Goal: Task Accomplishment & Management: Manage account settings

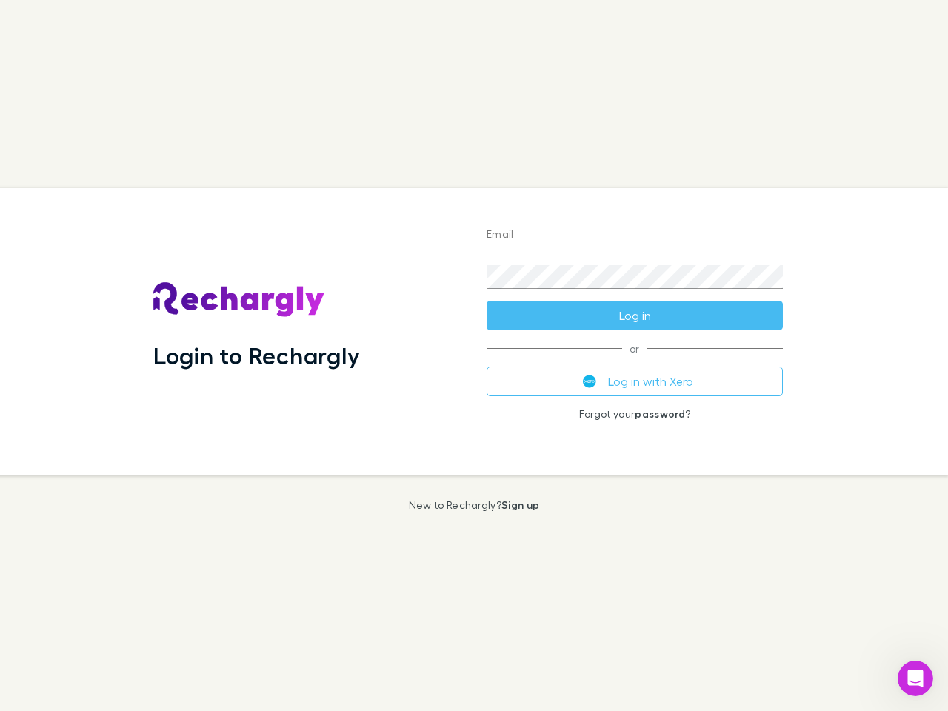
click at [474, 355] on div "Login to Rechargly" at bounding box center [307, 331] width 333 height 287
click at [634, 235] on input "Email" at bounding box center [634, 236] width 296 height 24
click at [634, 315] on button "Log in" at bounding box center [634, 316] width 296 height 30
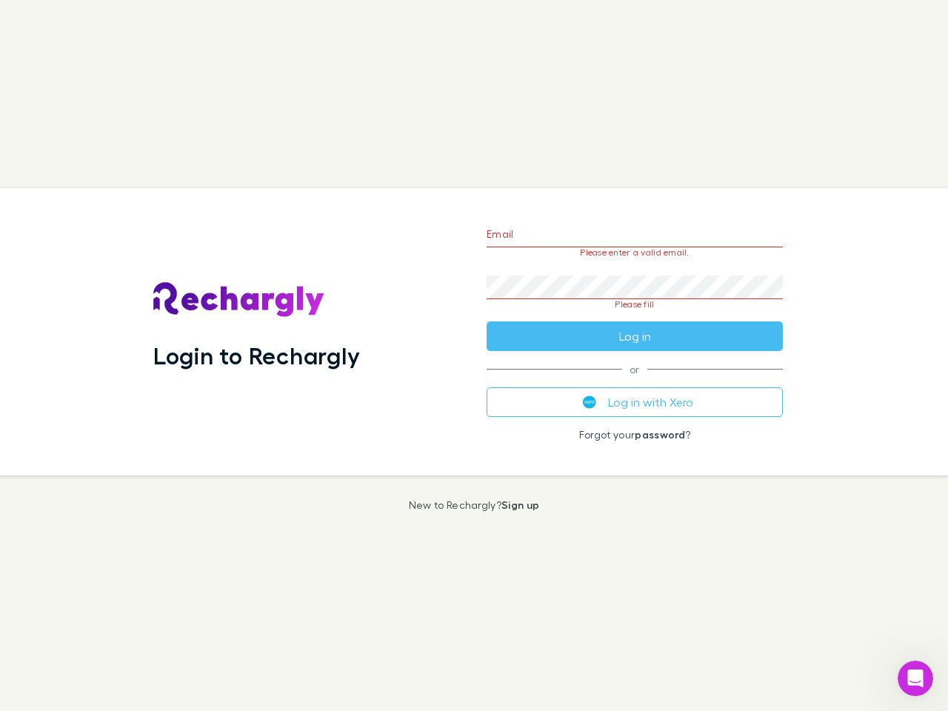
click at [634, 381] on div "Email Please enter a valid email. Password Please fill Log in or Log in with Xe…" at bounding box center [635, 331] width 320 height 287
click at [915, 678] on icon "Open Intercom Messenger" at bounding box center [915, 678] width 24 height 24
